Goal: Information Seeking & Learning: Learn about a topic

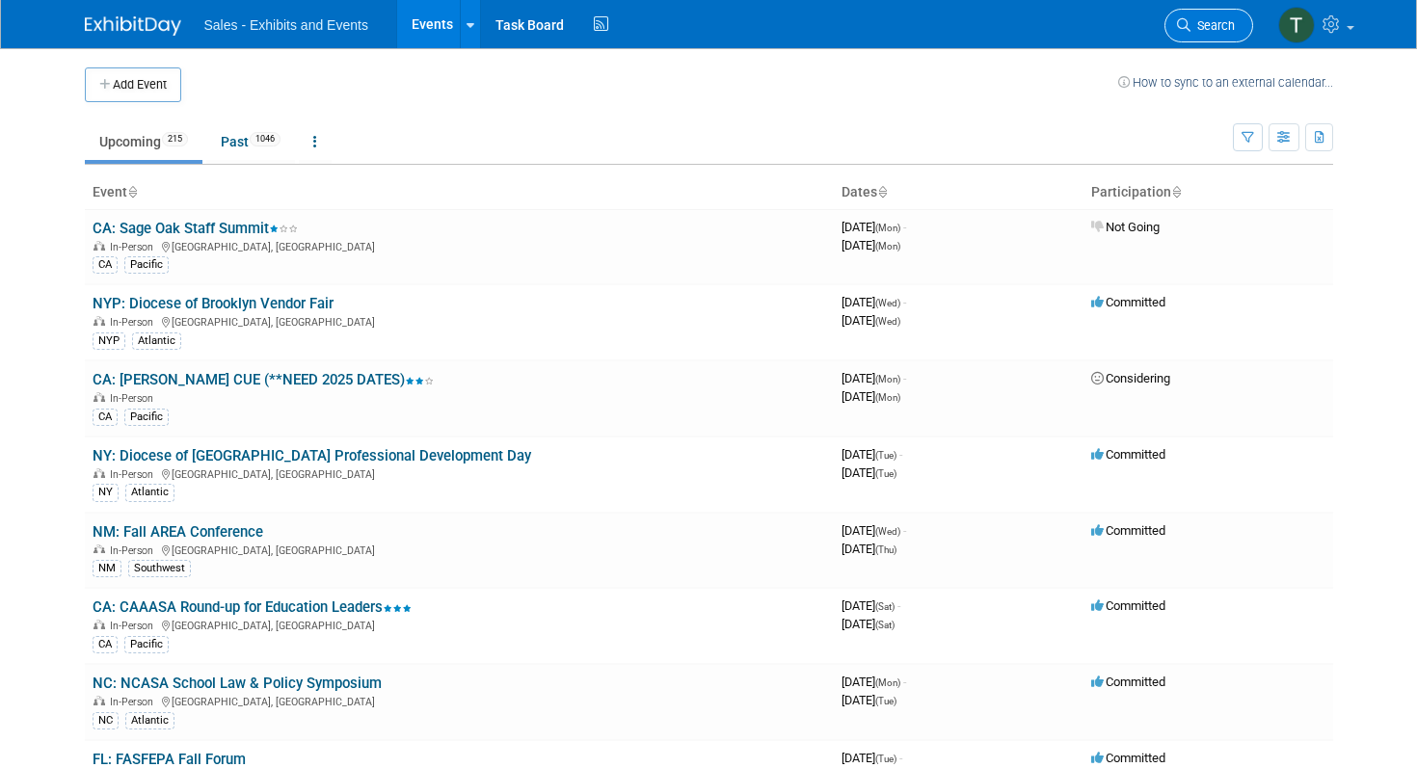
click at [1207, 21] on span "Search" at bounding box center [1212, 25] width 44 height 14
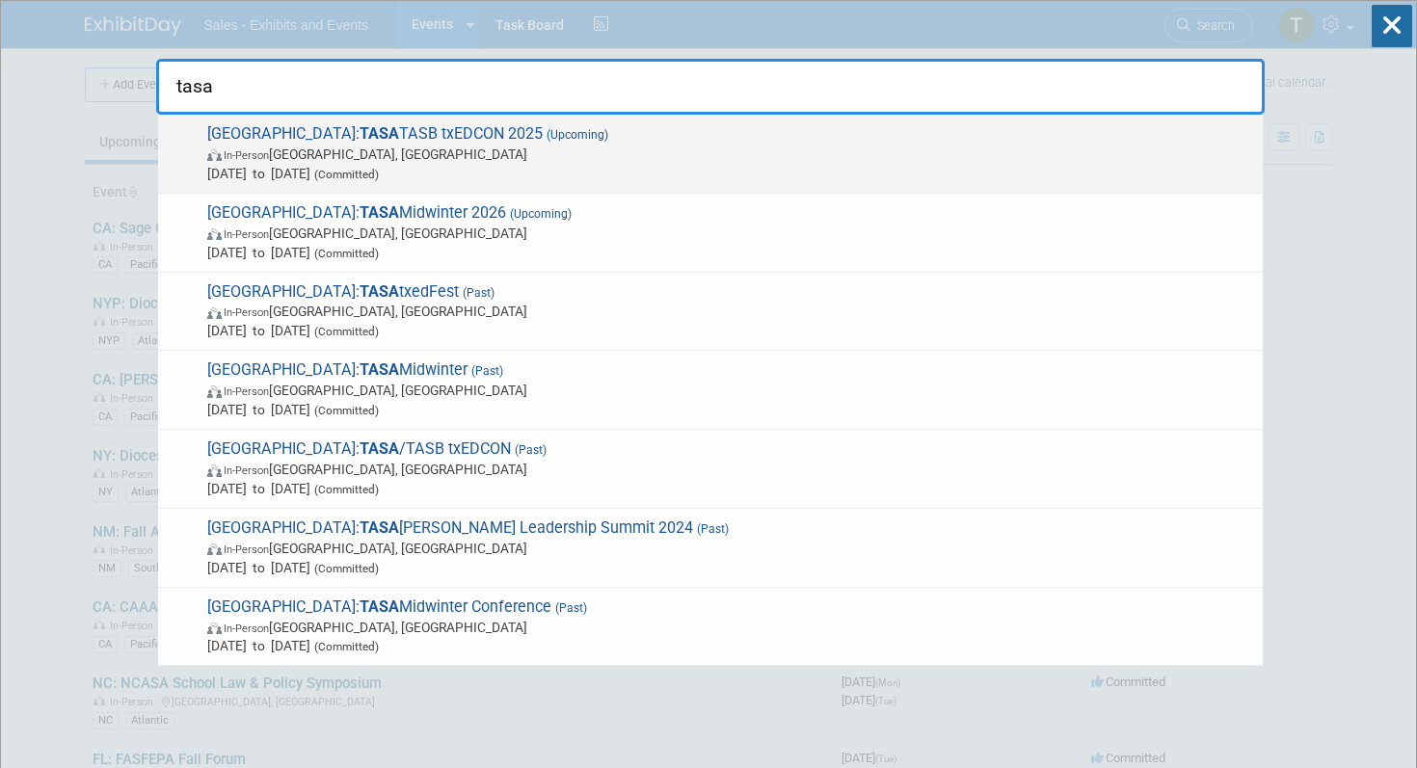
type input "tasa"
click at [369, 166] on span "[DATE] to [DATE] (Committed)" at bounding box center [730, 173] width 1046 height 19
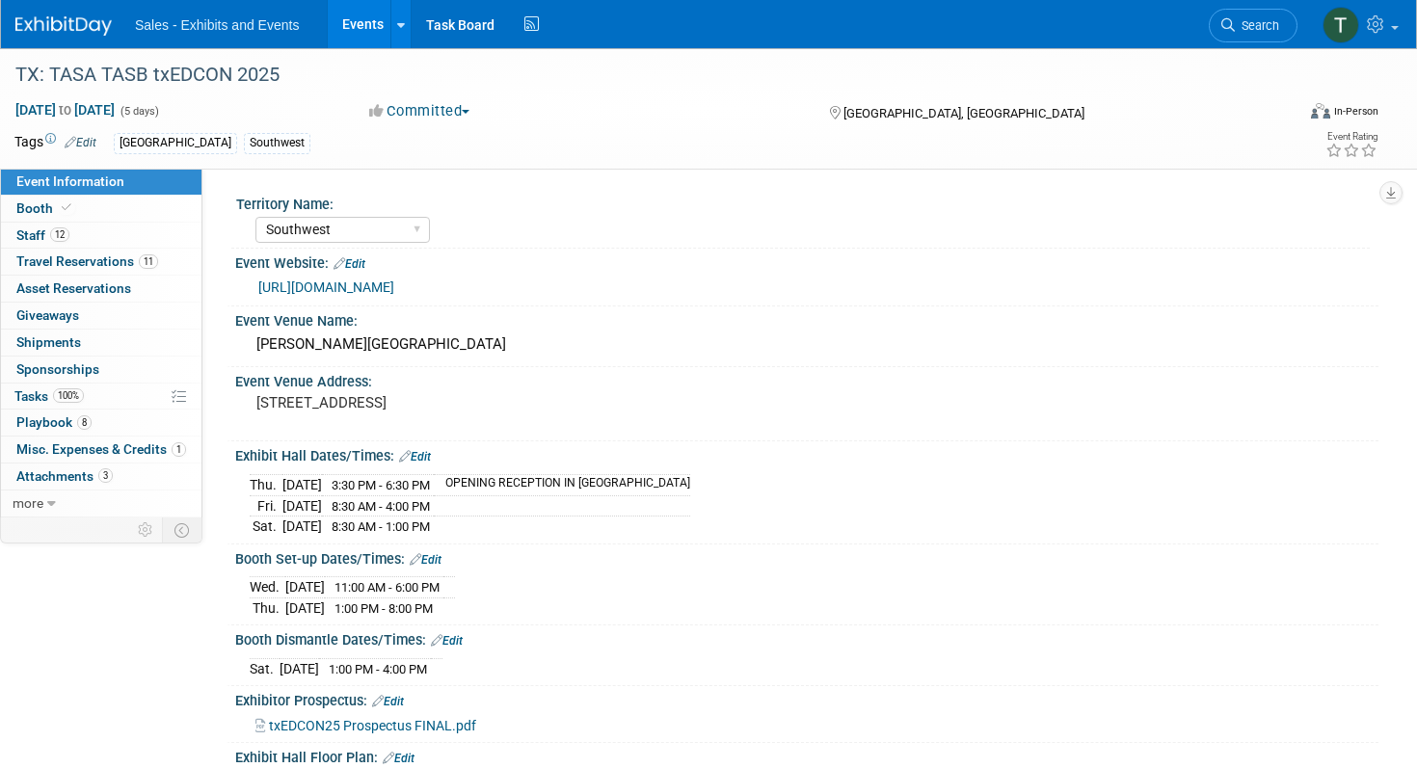
select select "Southwest"
click at [47, 209] on span "Booth" at bounding box center [45, 207] width 59 height 15
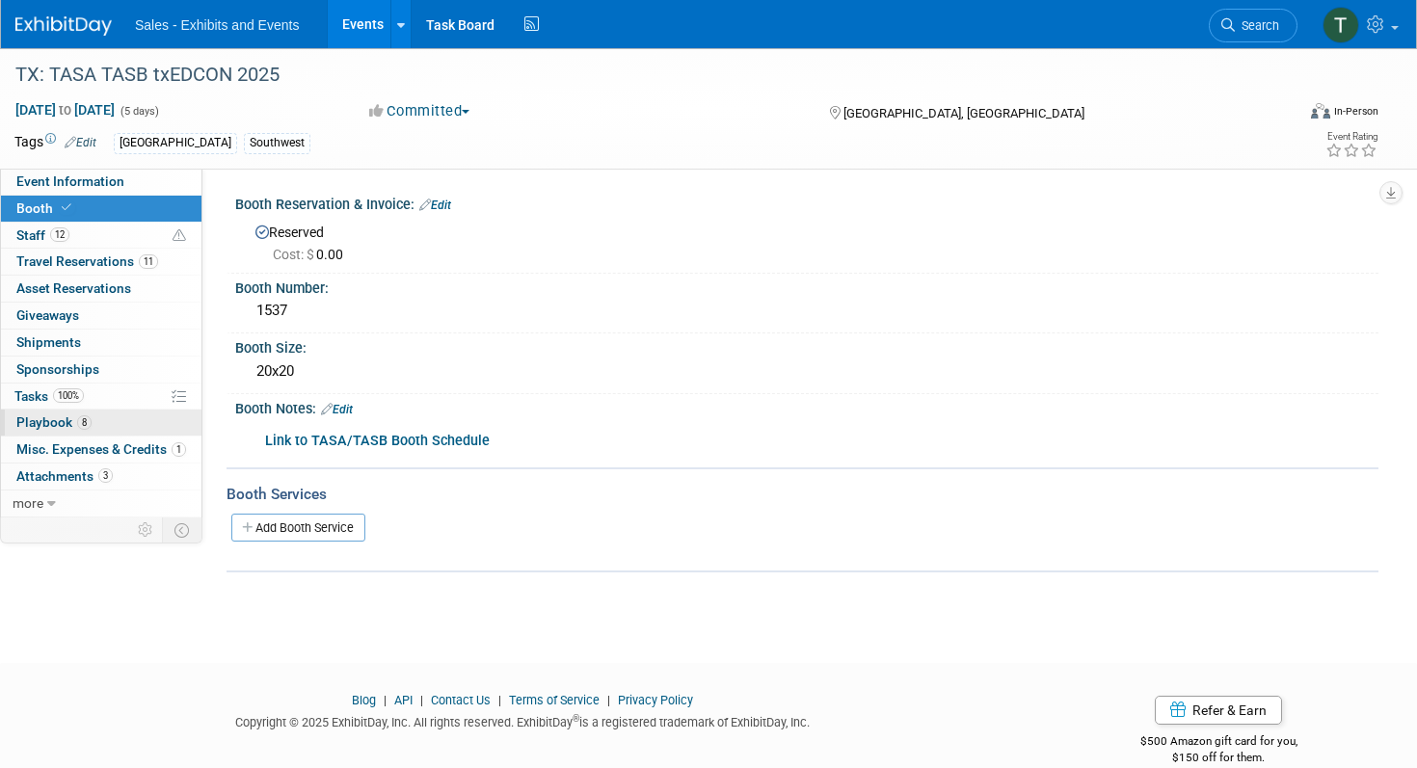
click at [44, 424] on span "Playbook 8" at bounding box center [53, 421] width 75 height 15
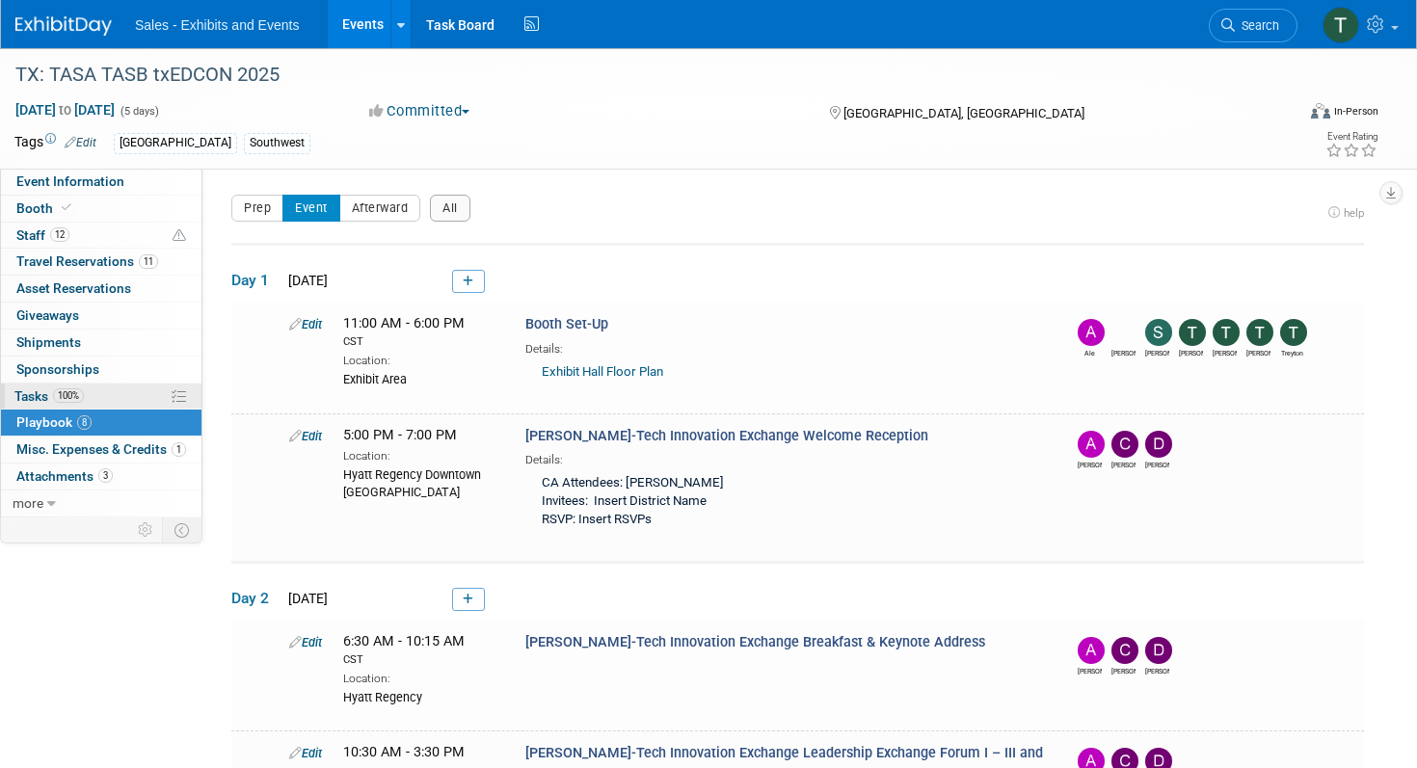
click at [51, 390] on span "Tasks 100%" at bounding box center [48, 395] width 69 height 15
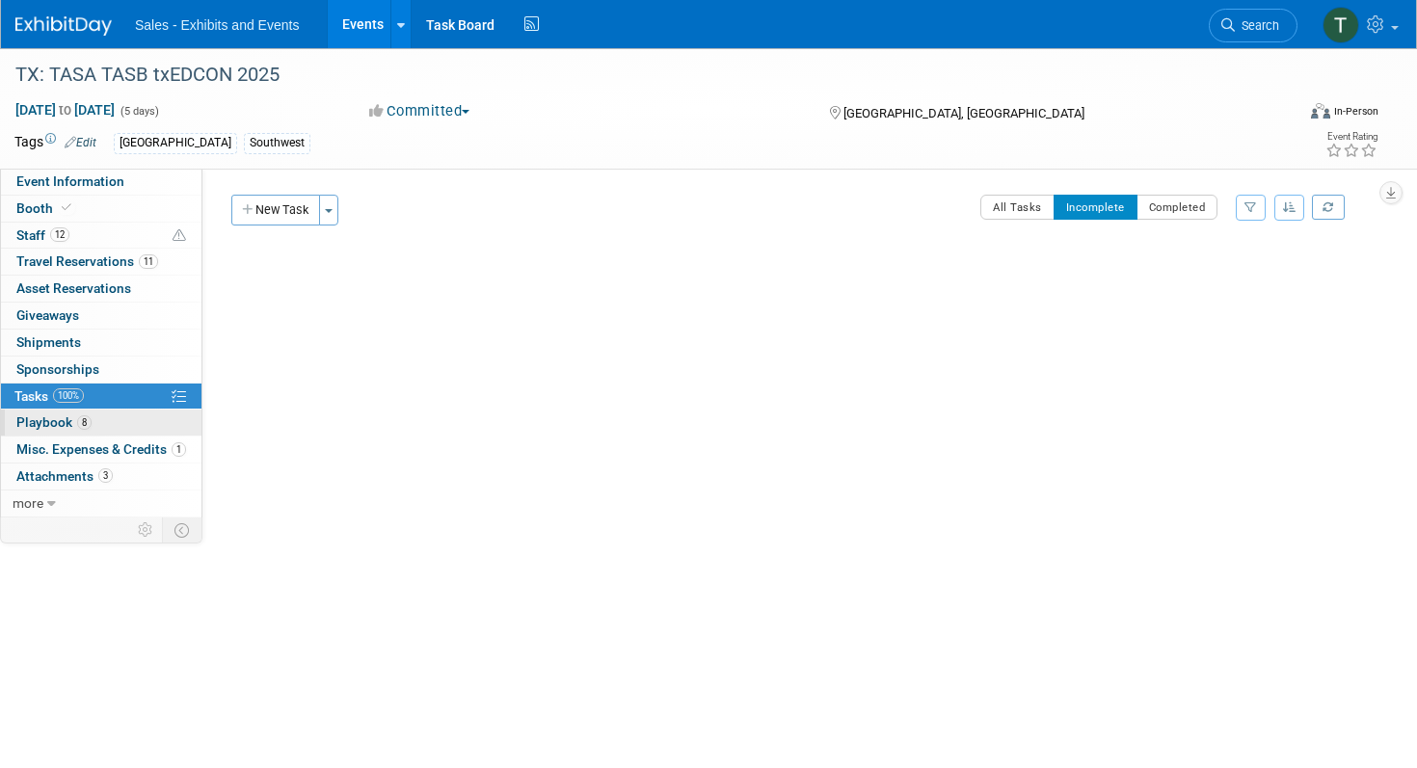
click at [42, 424] on span "Playbook 8" at bounding box center [53, 421] width 75 height 15
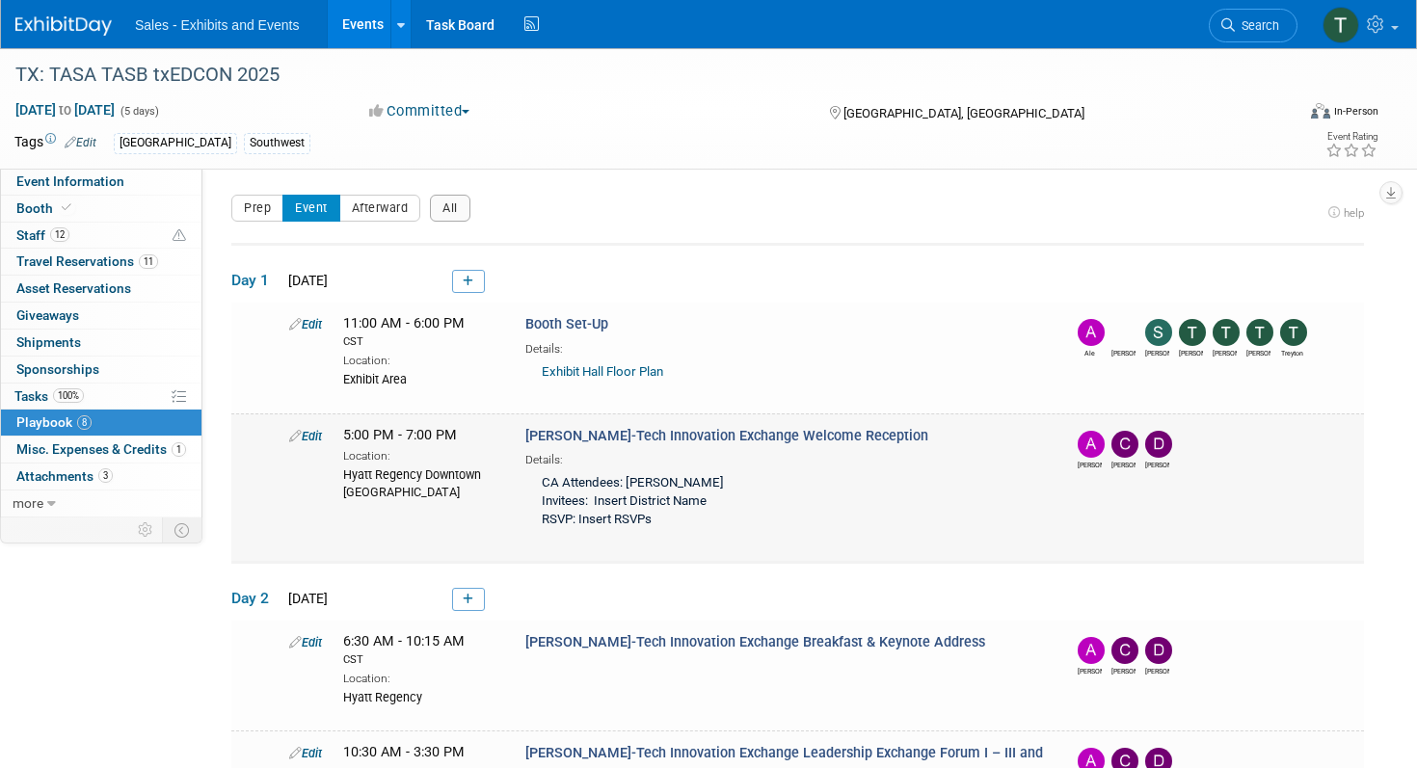
click at [722, 495] on div "CA Attendees: Claudia, Albert, David Invitees: Insert District Name RSVP: Inser…" at bounding box center [784, 502] width 518 height 68
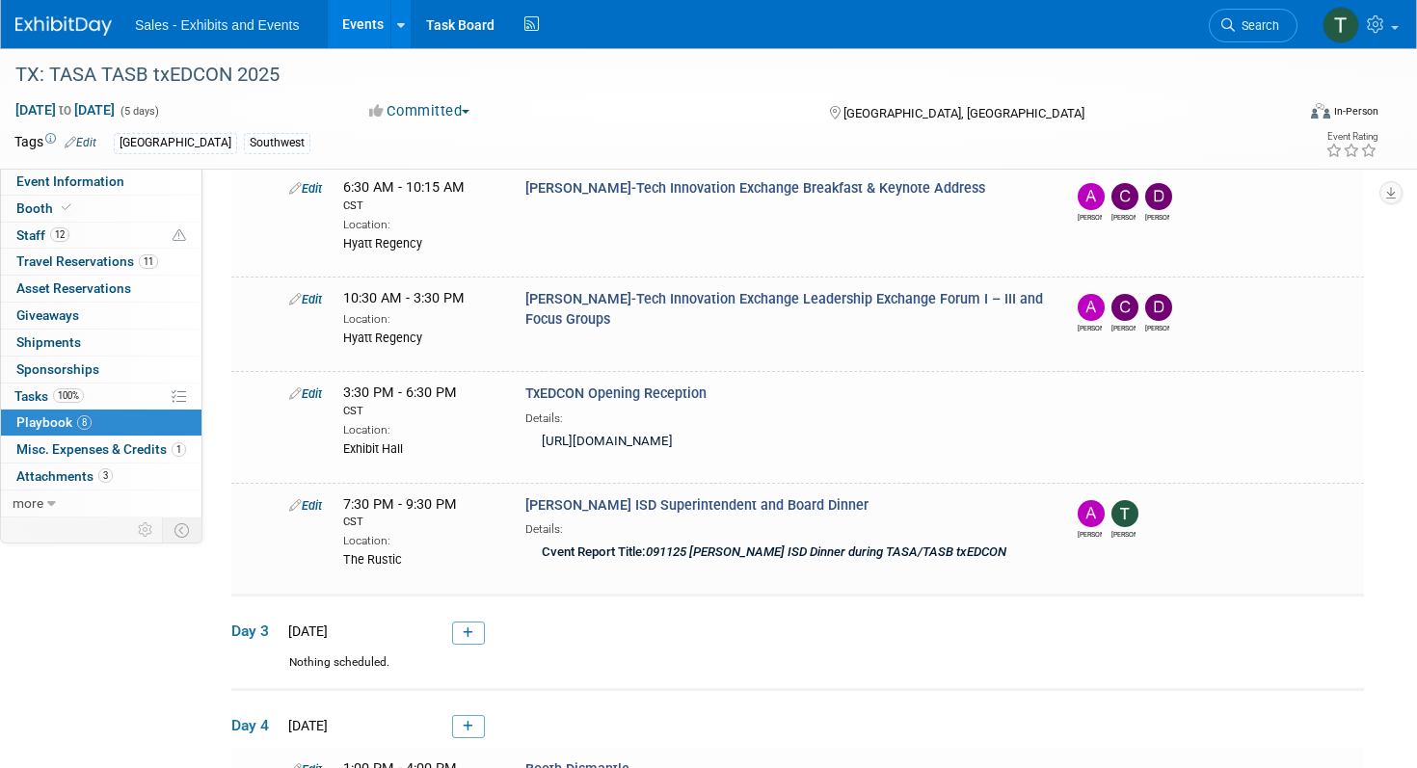
scroll to position [452, 0]
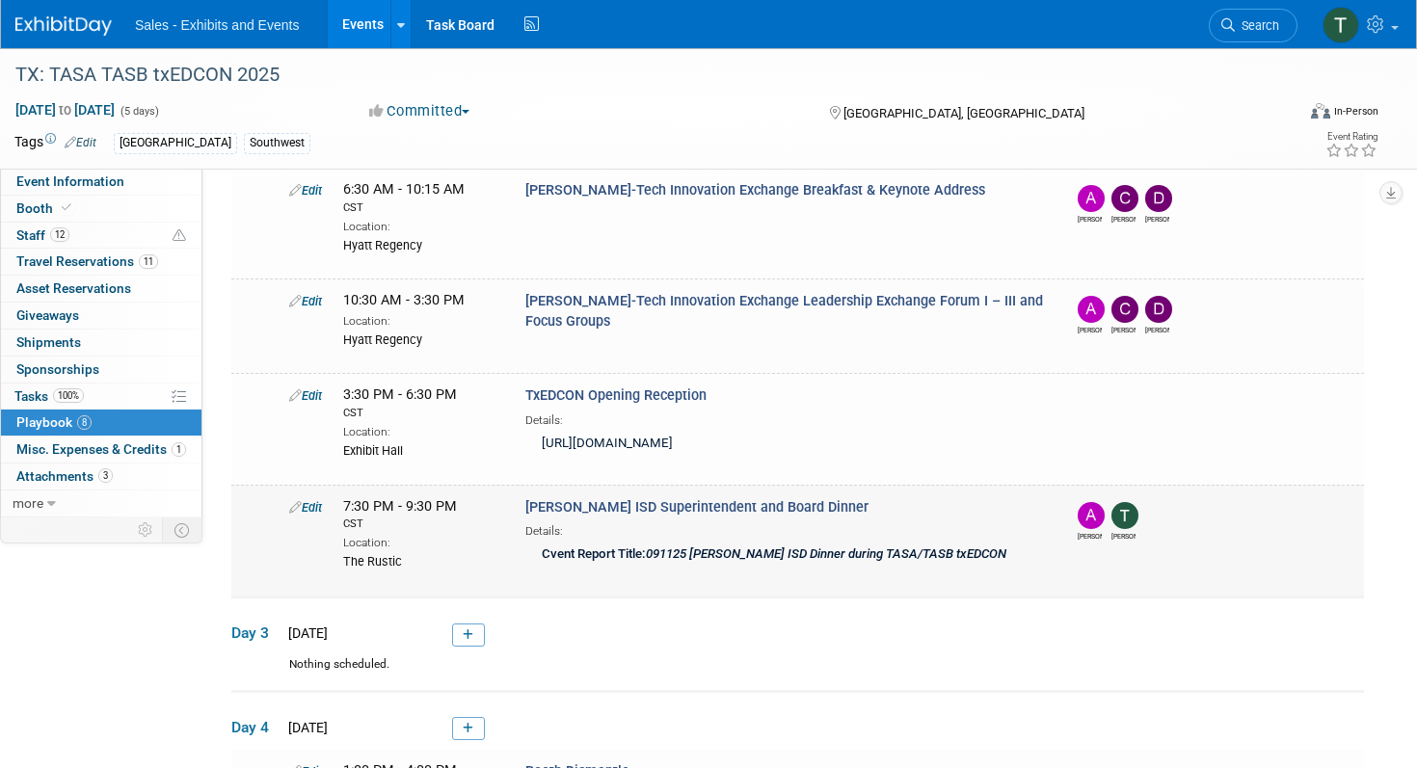
click at [725, 546] on icon "091125 Socorro ISD Dinner during TASA/TASB txEDCON" at bounding box center [826, 553] width 360 height 14
